Goal: Task Accomplishment & Management: Use online tool/utility

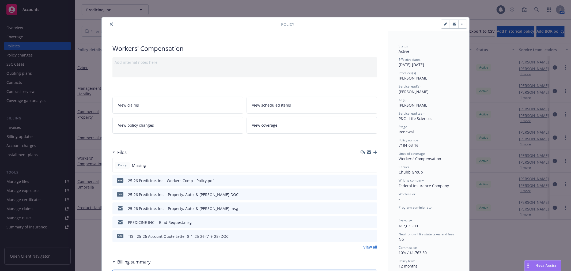
click at [110, 24] on icon "close" at bounding box center [111, 23] width 3 height 3
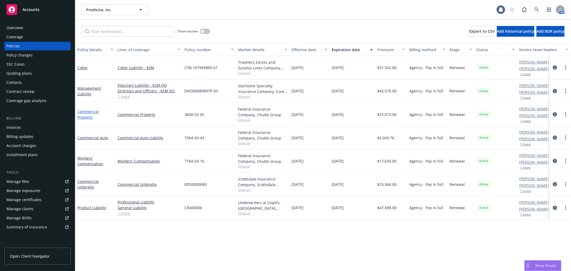
click at [87, 113] on link "Commercial Property" at bounding box center [87, 114] width 21 height 11
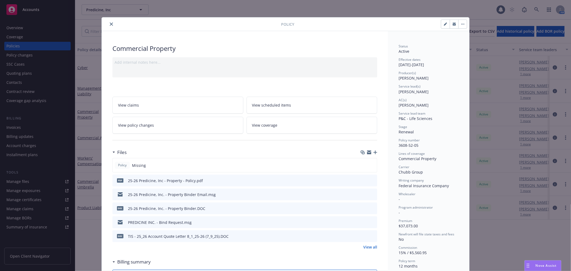
click at [299, 126] on link "View coverage" at bounding box center [312, 125] width 131 height 17
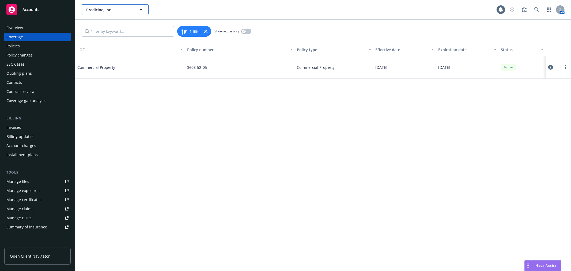
click at [102, 13] on button "Predicine, Inc" at bounding box center [115, 9] width 67 height 11
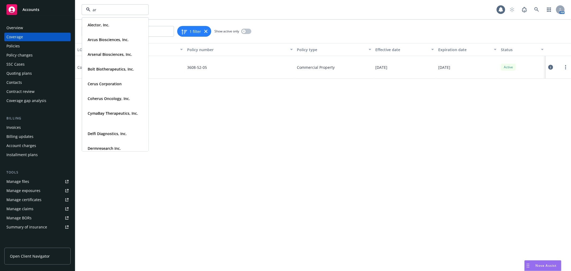
type input "a"
type input "arcus"
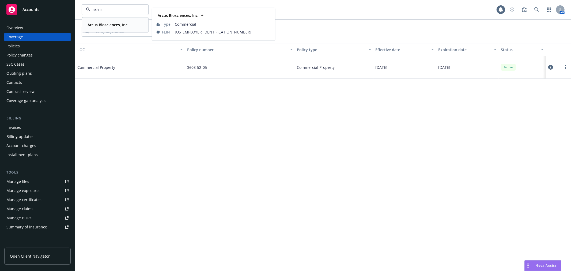
click at [99, 28] on div "Arcus Biosciences, Inc." at bounding box center [107, 25] width 44 height 8
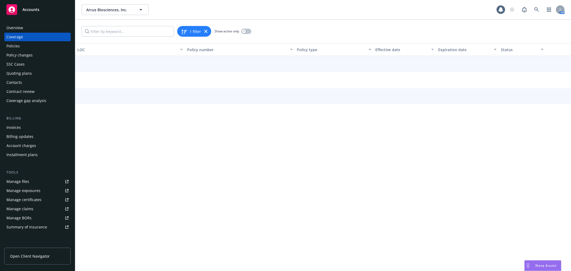
click at [26, 43] on div "Policies" at bounding box center [37, 46] width 62 height 9
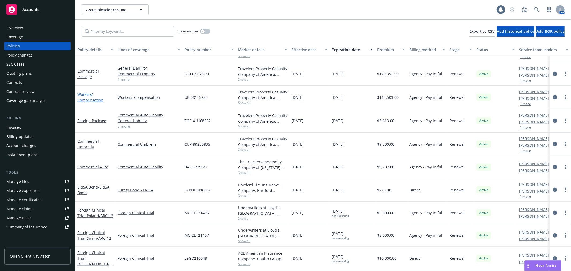
scroll to position [268, 0]
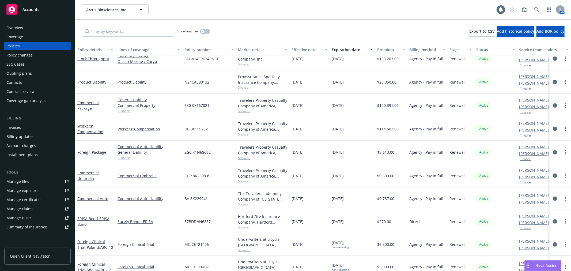
click at [120, 109] on link "1 more" at bounding box center [149, 111] width 63 height 6
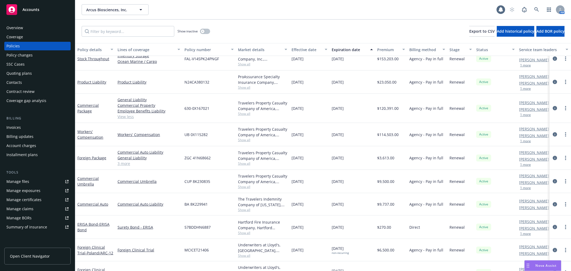
click at [83, 102] on div "Commercial Package" at bounding box center [95, 108] width 40 height 29
click at [82, 105] on link "Commercial Package" at bounding box center [87, 108] width 21 height 11
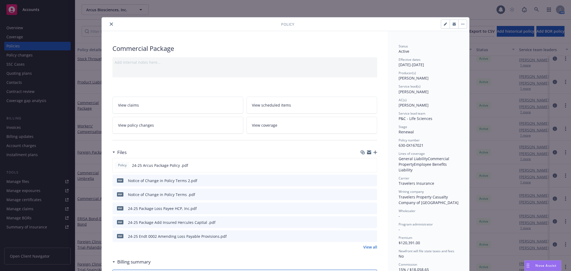
click at [290, 125] on link "View coverage" at bounding box center [312, 125] width 131 height 17
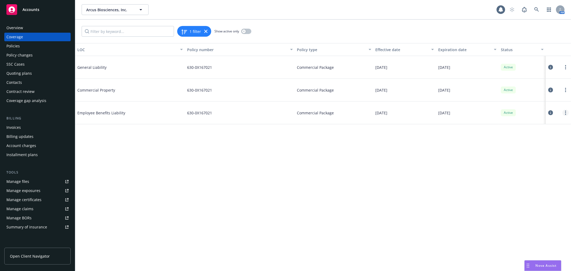
click at [567, 111] on link "more" at bounding box center [565, 112] width 6 height 6
click at [520, 123] on link "Edit coverage" at bounding box center [533, 123] width 70 height 11
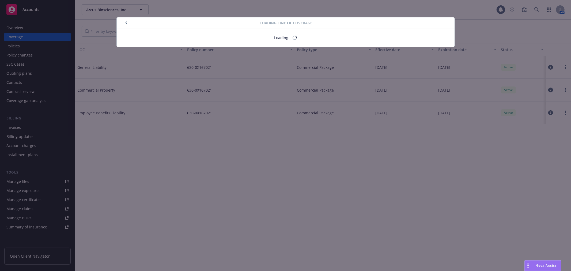
select select "LIMIT"
select select "EACH_EMPLOYEE"
select select "DEDUCTIBLE"
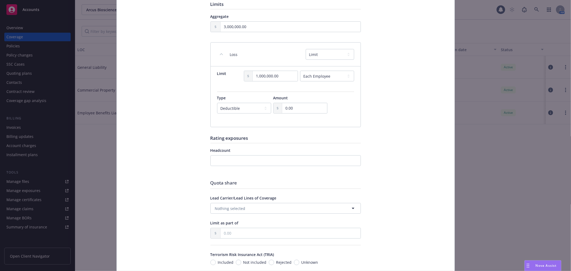
scroll to position [238, 0]
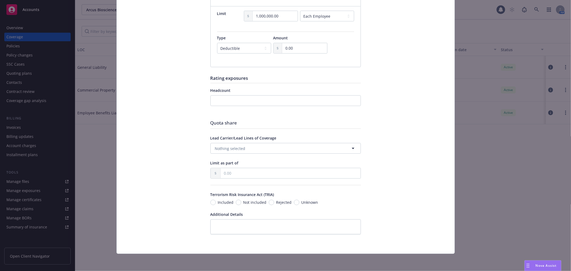
click at [491, 196] on div "Employee Benefits Liability Cancel Save Display name Claims Made or Occurrence …" at bounding box center [285, 135] width 571 height 271
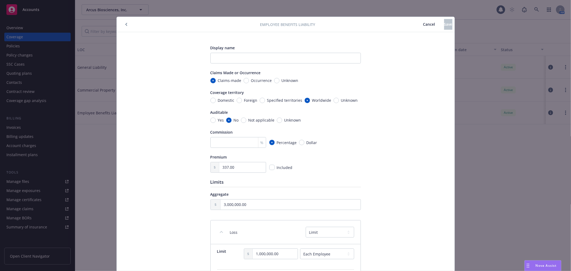
scroll to position [0, 0]
click at [125, 24] on icon "button" at bounding box center [126, 24] width 2 height 3
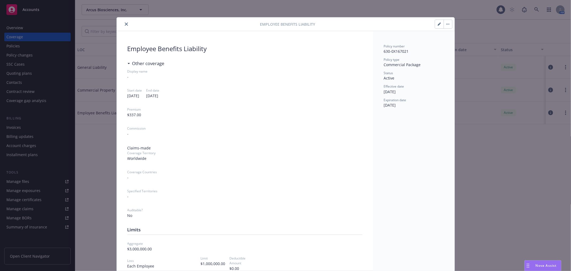
click at [125, 25] on icon "close" at bounding box center [126, 23] width 3 height 3
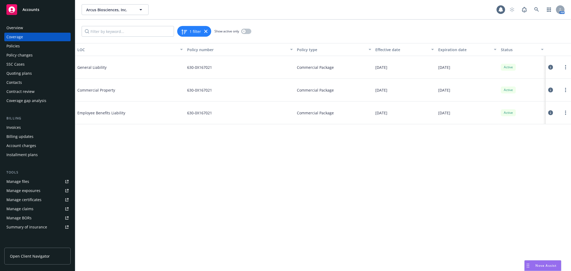
click at [124, 183] on div "LOC Policy number Policy type Effective date Expiration date Status General Lia…" at bounding box center [323, 157] width 496 height 228
click at [32, 44] on div "Policies" at bounding box center [37, 46] width 62 height 9
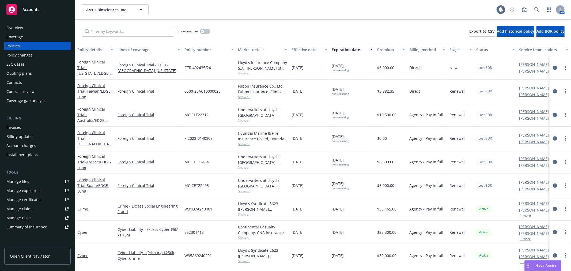
click at [34, 74] on div "Quoting plans" at bounding box center [37, 73] width 62 height 9
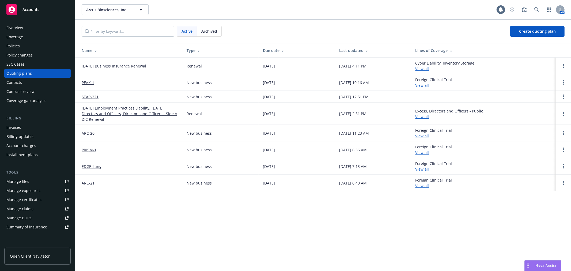
click at [123, 64] on link "[DATE] Business Insurance Renewal" at bounding box center [114, 66] width 65 height 6
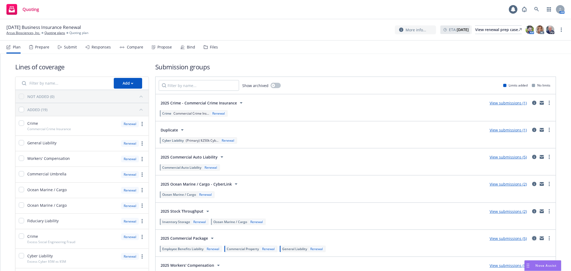
click at [532, 239] on icon "circleInformation" at bounding box center [534, 238] width 4 height 4
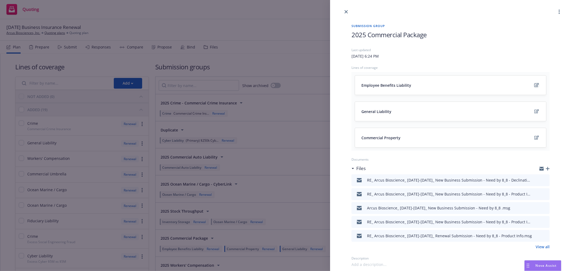
click at [534, 84] on icon "edit" at bounding box center [536, 85] width 5 height 4
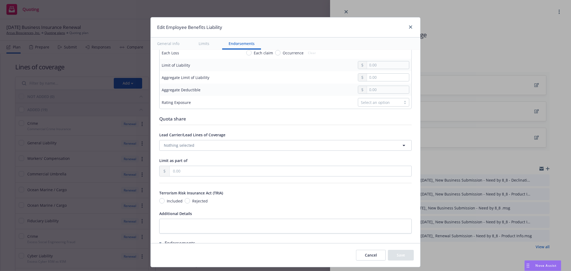
scroll to position [239, 0]
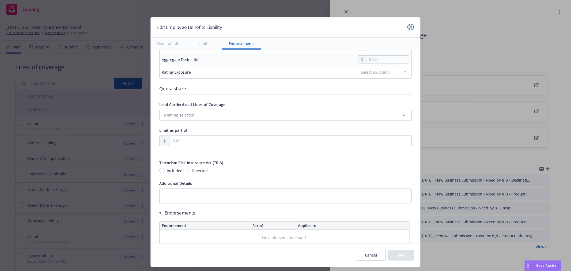
click at [410, 27] on icon "close" at bounding box center [410, 26] width 3 height 3
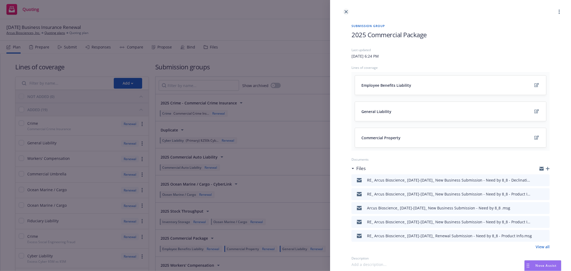
click at [347, 11] on icon "close" at bounding box center [345, 11] width 3 height 3
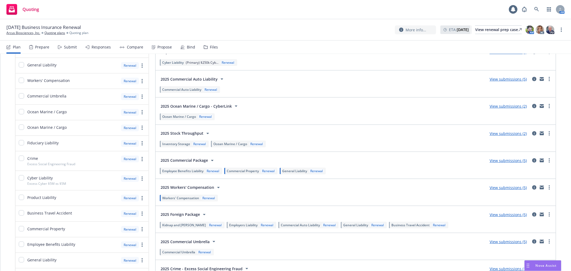
scroll to position [89, 0]
